Goal: Information Seeking & Learning: Check status

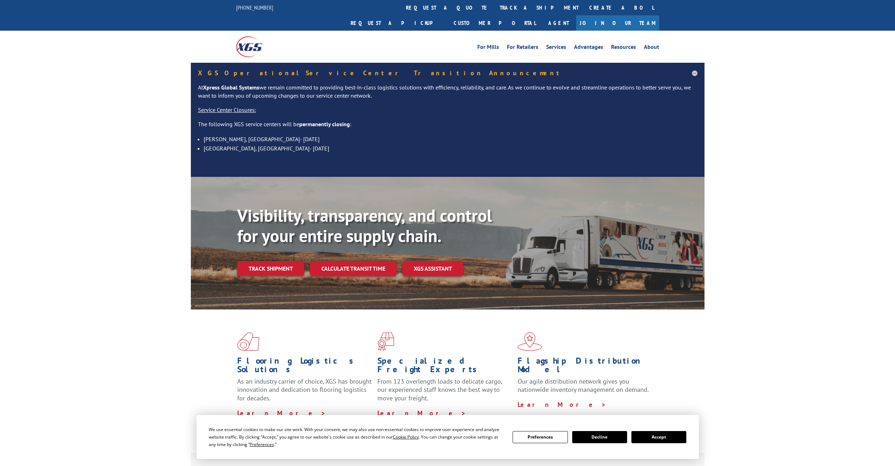
click at [494, 7] on link "track a shipment" at bounding box center [539, 7] width 90 height 15
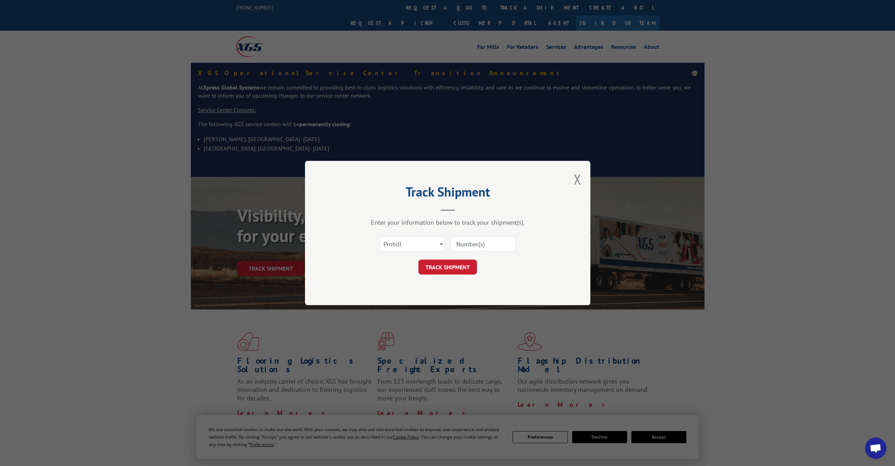
click at [498, 243] on input at bounding box center [483, 243] width 66 height 15
paste input "16740553"
type input "16740553"
click at [463, 269] on button "TRACK SHIPMENT" at bounding box center [447, 267] width 58 height 15
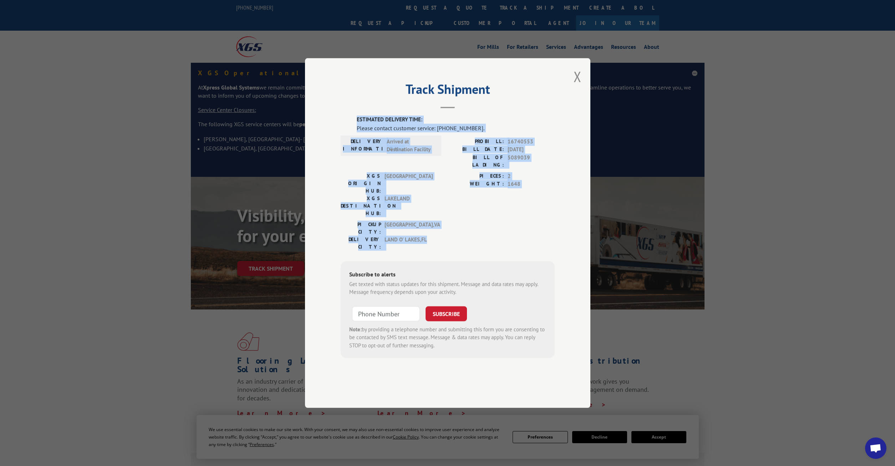
drag, startPoint x: 355, startPoint y: 139, endPoint x: 490, endPoint y: 229, distance: 162.0
click at [490, 229] on div "ESTIMATED DELIVERY TIME: Please contact customer service: [PHONE_NUMBER]. DELIV…" at bounding box center [448, 237] width 214 height 242
click at [429, 132] on div "Please contact customer service: [PHONE_NUMBER]." at bounding box center [456, 128] width 198 height 9
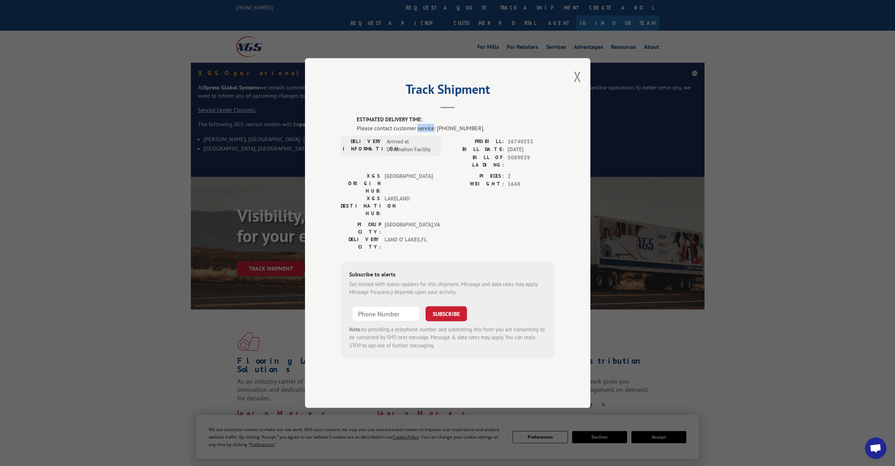
click at [429, 132] on div "Please contact customer service: [PHONE_NUMBER]." at bounding box center [456, 128] width 198 height 9
